Goal: Task Accomplishment & Management: Manage account settings

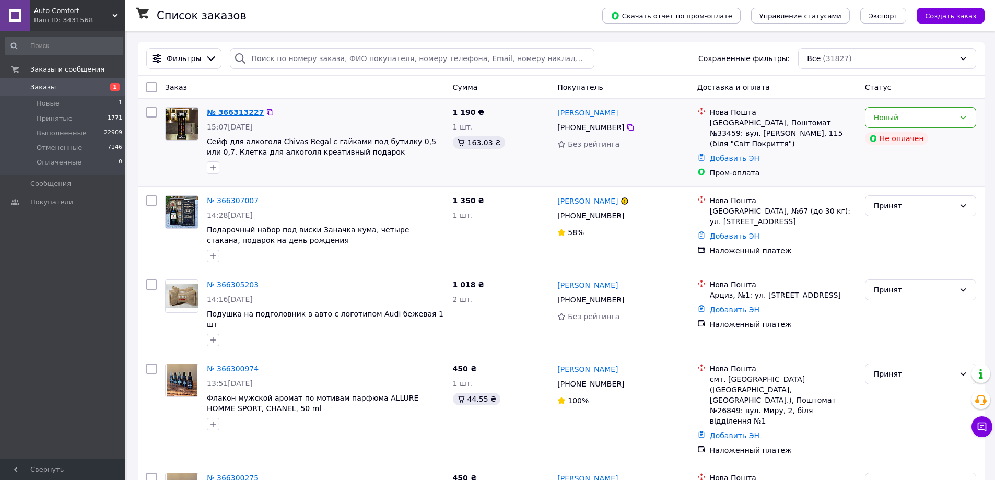
click at [241, 110] on link "№ 366313227" at bounding box center [235, 112] width 57 height 8
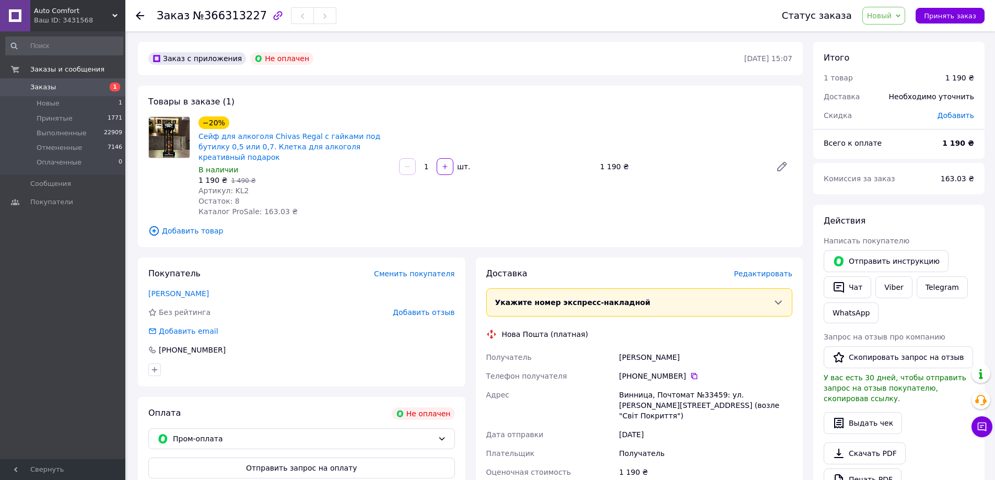
click at [171, 133] on img at bounding box center [169, 137] width 41 height 41
click at [228, 146] on link "Сейф для алкоголя Chivas Regal с гайками под бутилку 0,5 или 0,7. Клетка для ал…" at bounding box center [289, 146] width 182 height 29
drag, startPoint x: 140, startPoint y: 15, endPoint x: 138, endPoint y: 34, distance: 19.4
click at [141, 15] on use at bounding box center [140, 15] width 8 height 8
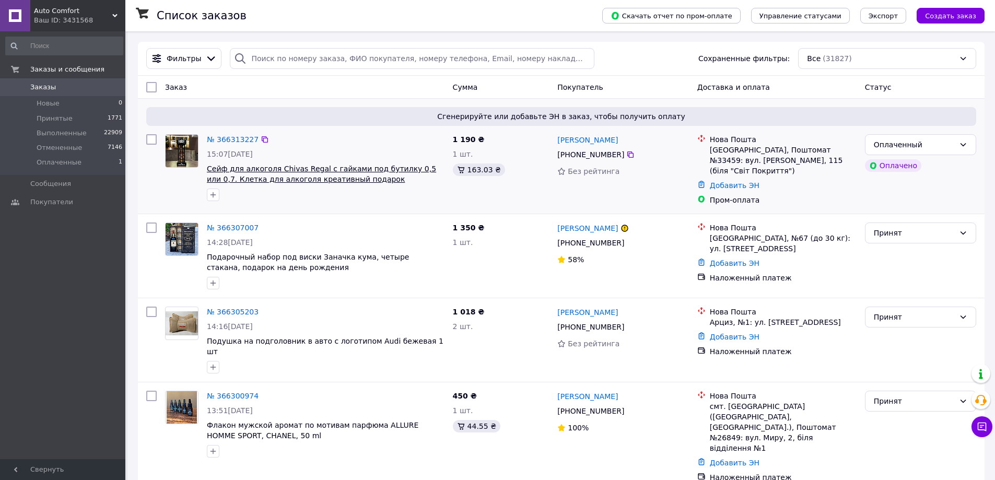
click at [238, 171] on span "Сейф для алкоголя Chivas Regal с гайками под бутилку 0,5 или 0,7. Клетка для ал…" at bounding box center [321, 174] width 229 height 19
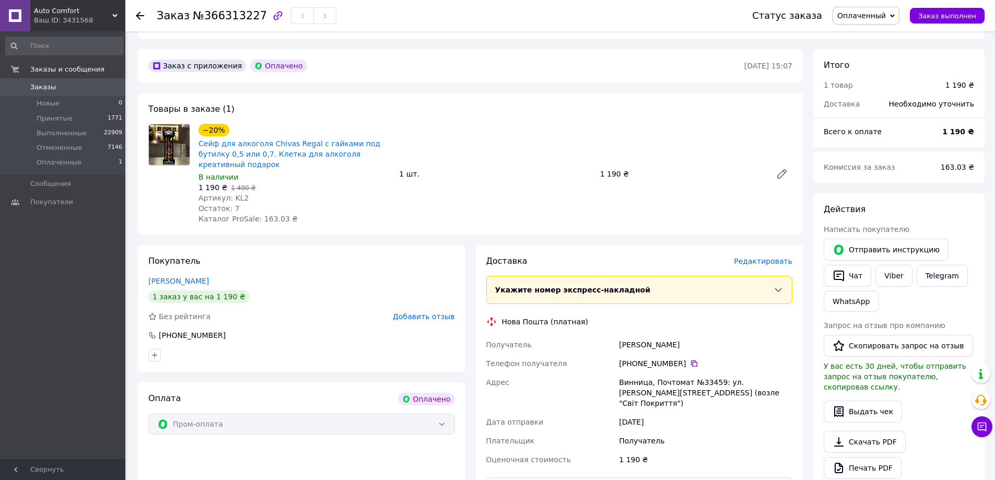
scroll to position [261, 0]
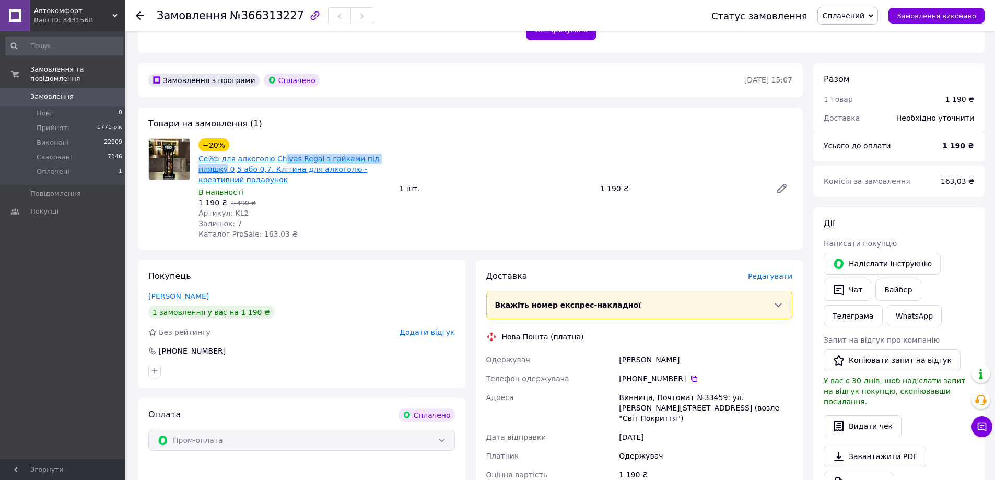
drag, startPoint x: 331, startPoint y: 148, endPoint x: 287, endPoint y: 154, distance: 44.3
click at [280, 154] on div "−20% Сейф для алкоголю Chivas Regal з гайками під пляшку 0,5 або 0,7. Клітина д…" at bounding box center [294, 188] width 201 height 105
click at [487, 123] on div "Товари на замовлення (1) −20% Сейф для алкоголю Chivas Regal з гайками під пляш…" at bounding box center [470, 179] width 665 height 142
drag, startPoint x: 399, startPoint y: 167, endPoint x: 390, endPoint y: 165, distance: 9.3
click at [399, 167] on div "−20% Сейф для алкоголю Chivas Regal з гайками під пляшку 0,5 або 0,7. Клітина д…" at bounding box center [495, 188] width 602 height 105
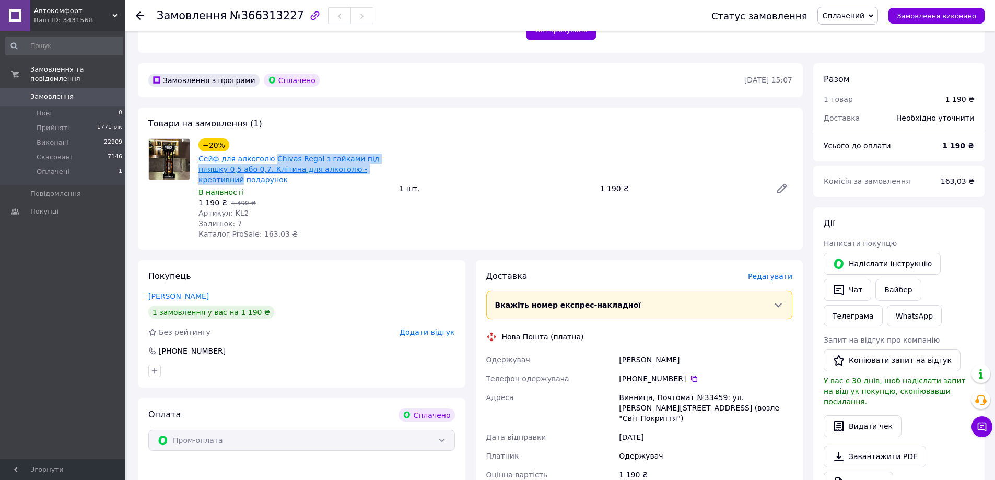
drag, startPoint x: 367, startPoint y: 162, endPoint x: 266, endPoint y: 151, distance: 101.9
click at [266, 154] on span "Сейф для алкоголю Chivas Regal з гайками під пляшку 0,5 або 0,7. Клітина для ал…" at bounding box center [294, 169] width 192 height 31
copy font "Chivas Regal з гайками під пляшку 0,5 або 0,7. Клітина для алкоголю - креативний"
drag, startPoint x: 163, startPoint y: 197, endPoint x: 176, endPoint y: 209, distance: 17.0
click at [163, 197] on div at bounding box center [169, 188] width 50 height 101
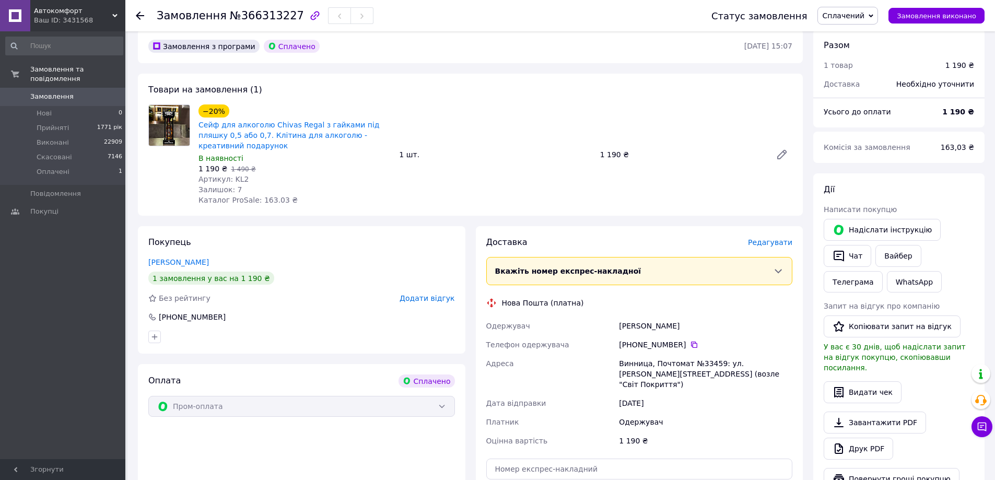
scroll to position [313, 0]
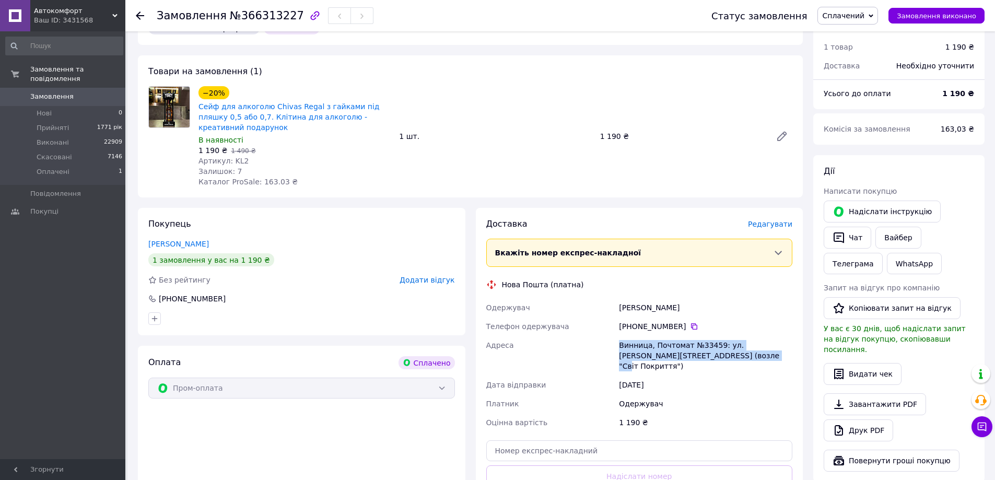
drag, startPoint x: 616, startPoint y: 335, endPoint x: 724, endPoint y: 355, distance: 109.3
click at [724, 355] on div "Одержувач Зубкова Олена Телефон одержувача +380 50 810 50 95   Адреса Винница, …" at bounding box center [639, 365] width 311 height 134
copy div "Адреса Винница, Почтомат №33459: ул. Островского, 115 (возле "Світ Покриття")"
click at [143, 18] on icon at bounding box center [140, 15] width 8 height 8
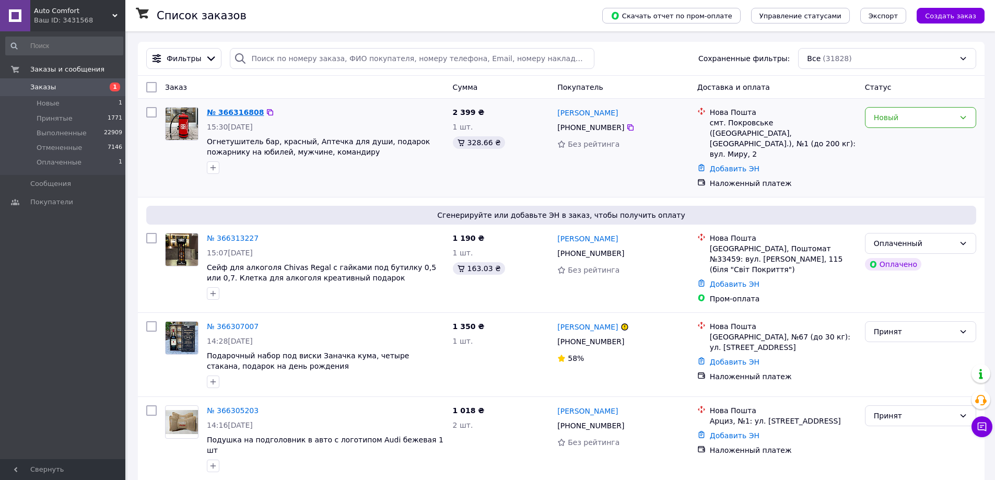
click at [224, 110] on link "№ 366316808" at bounding box center [235, 112] width 57 height 8
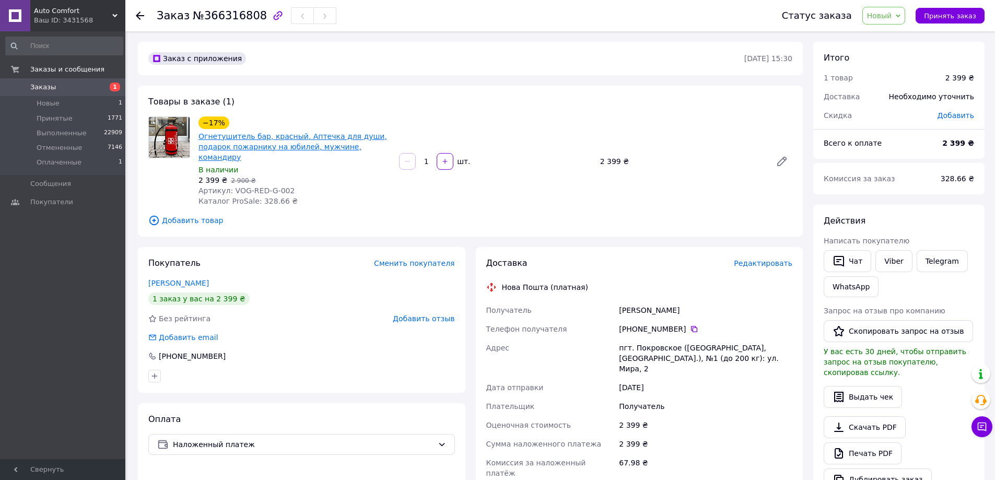
click at [215, 148] on link "Огнетушитель бар, красный, Аптечка для души, подарок пожарнику на юбилей, мужчи…" at bounding box center [292, 146] width 189 height 29
click at [110, 80] on link "Заказы 1" at bounding box center [64, 87] width 128 height 18
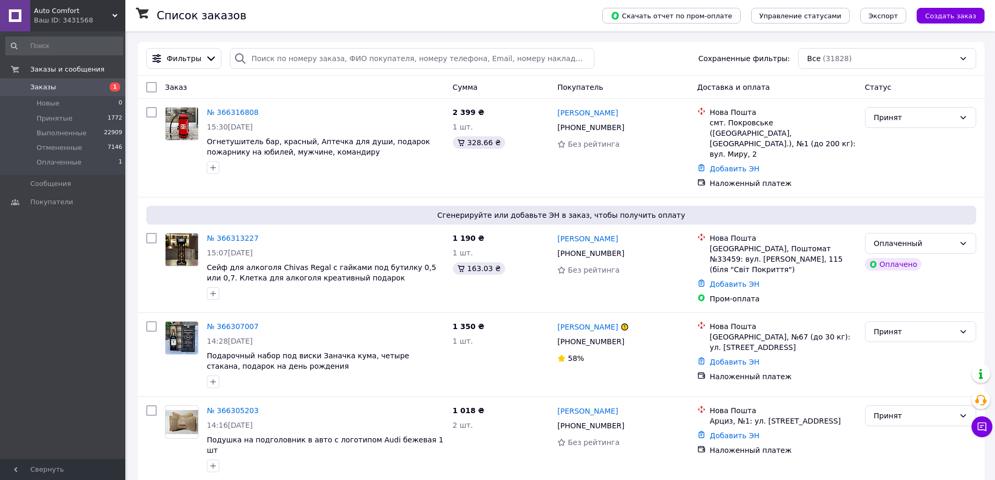
click at [117, 89] on span "1" at bounding box center [115, 87] width 10 height 9
click at [110, 88] on span "1" at bounding box center [115, 87] width 10 height 9
click at [917, 175] on div "Принят" at bounding box center [921, 148] width 120 height 90
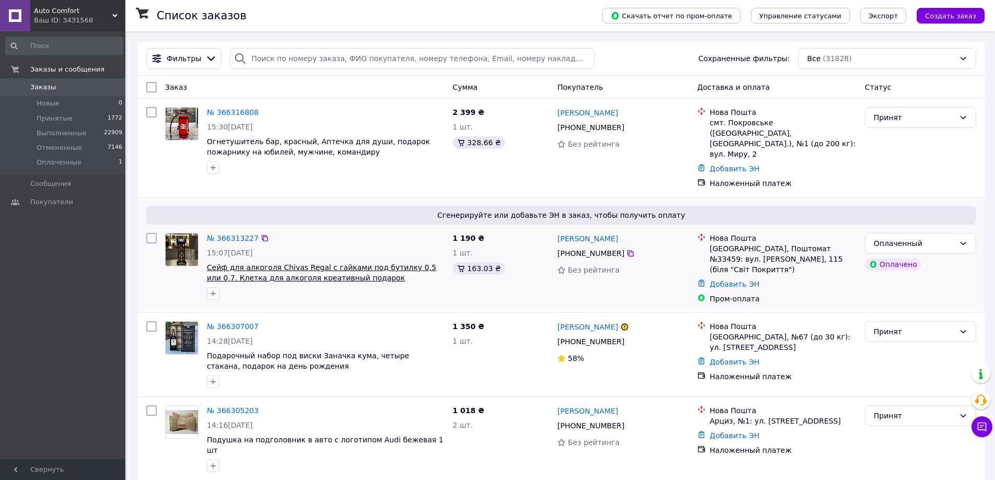
click at [310, 263] on span "Сейф для алкоголя Chivas Regal с гайками под бутилку 0,5 или 0,7. Клетка для ал…" at bounding box center [321, 272] width 229 height 19
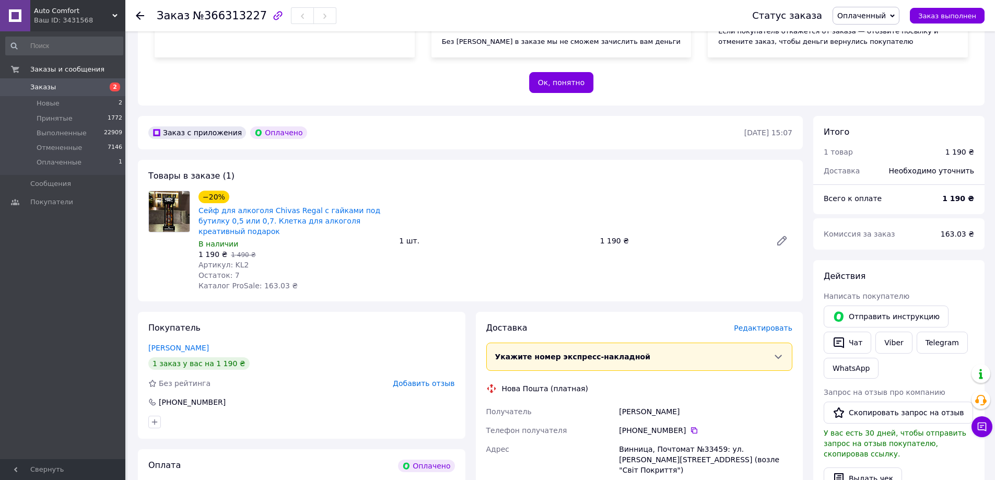
scroll to position [209, 0]
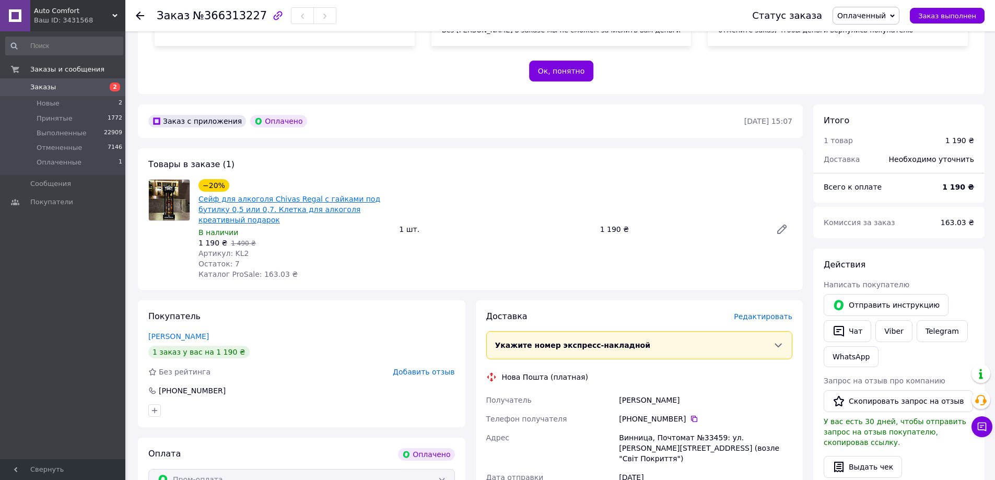
click at [312, 213] on link "Сейф для алкоголя Chivas Regal с гайками под бутилку 0,5 или 0,7. Клетка для ал…" at bounding box center [289, 209] width 182 height 29
click at [113, 86] on span "2" at bounding box center [115, 87] width 10 height 9
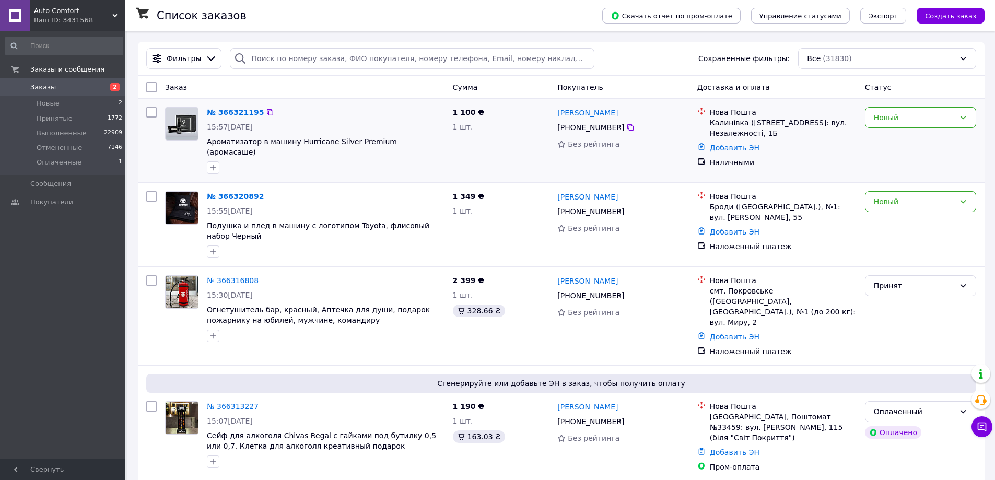
click at [246, 107] on div "№ 366321195" at bounding box center [235, 112] width 59 height 13
click at [247, 113] on link "№ 366321195" at bounding box center [235, 112] width 57 height 8
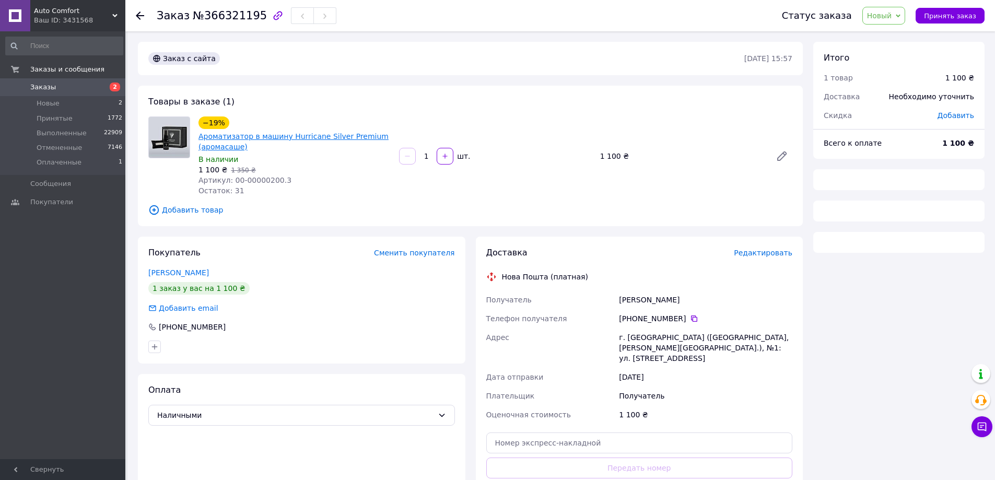
click at [256, 134] on link "Ароматизатор в машину Hurricane Silver Premium (аромасаше)" at bounding box center [293, 141] width 190 height 19
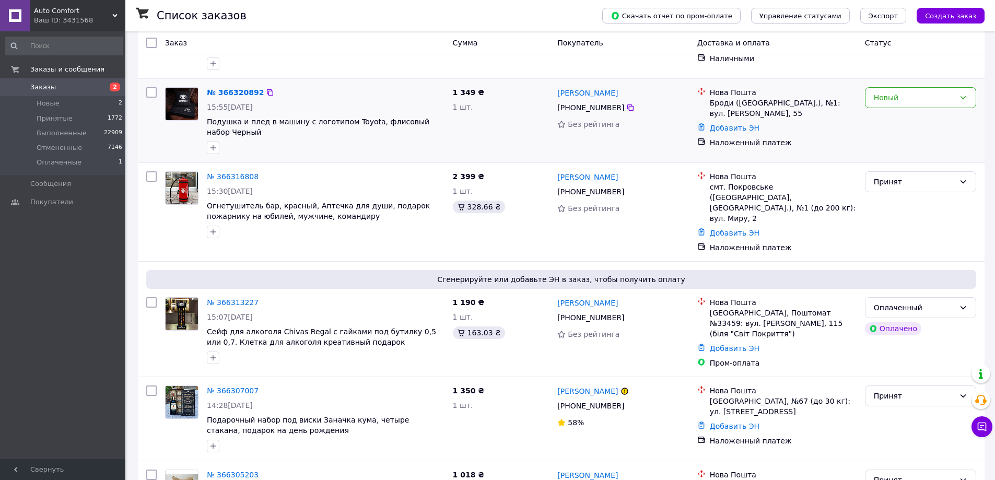
scroll to position [104, 0]
